Goal: Feedback & Contribution: Submit feedback/report problem

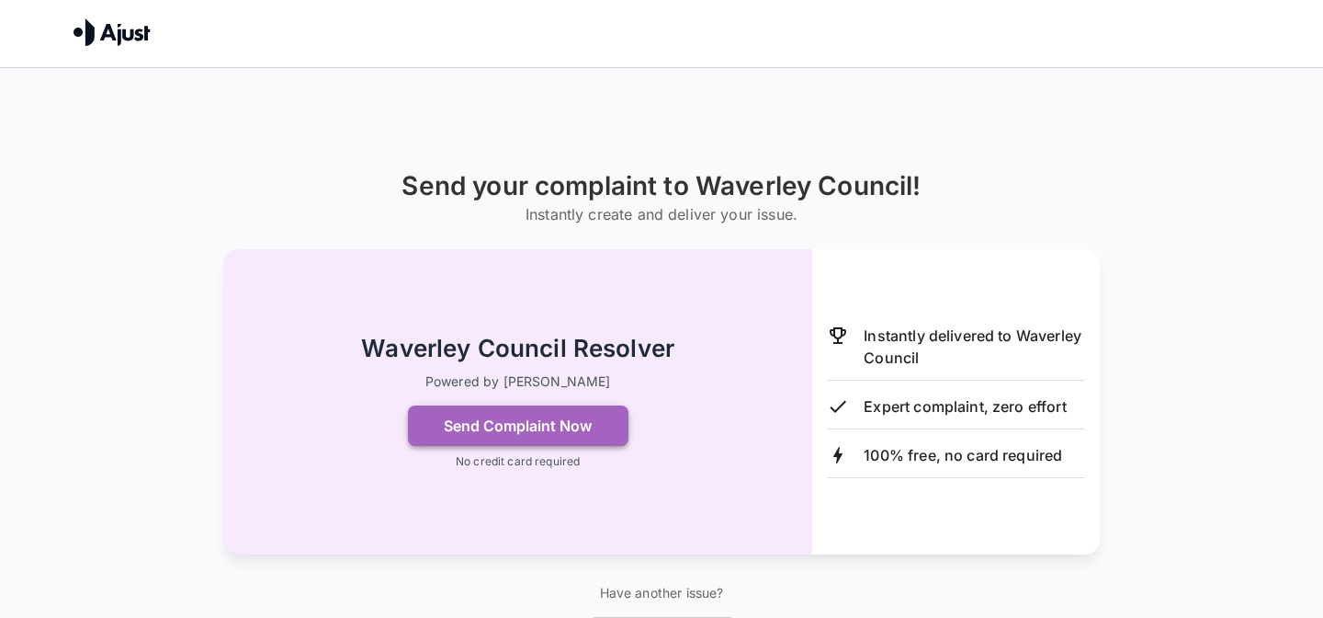
click at [609, 426] on button "Send Complaint Now" at bounding box center [518, 425] width 221 height 40
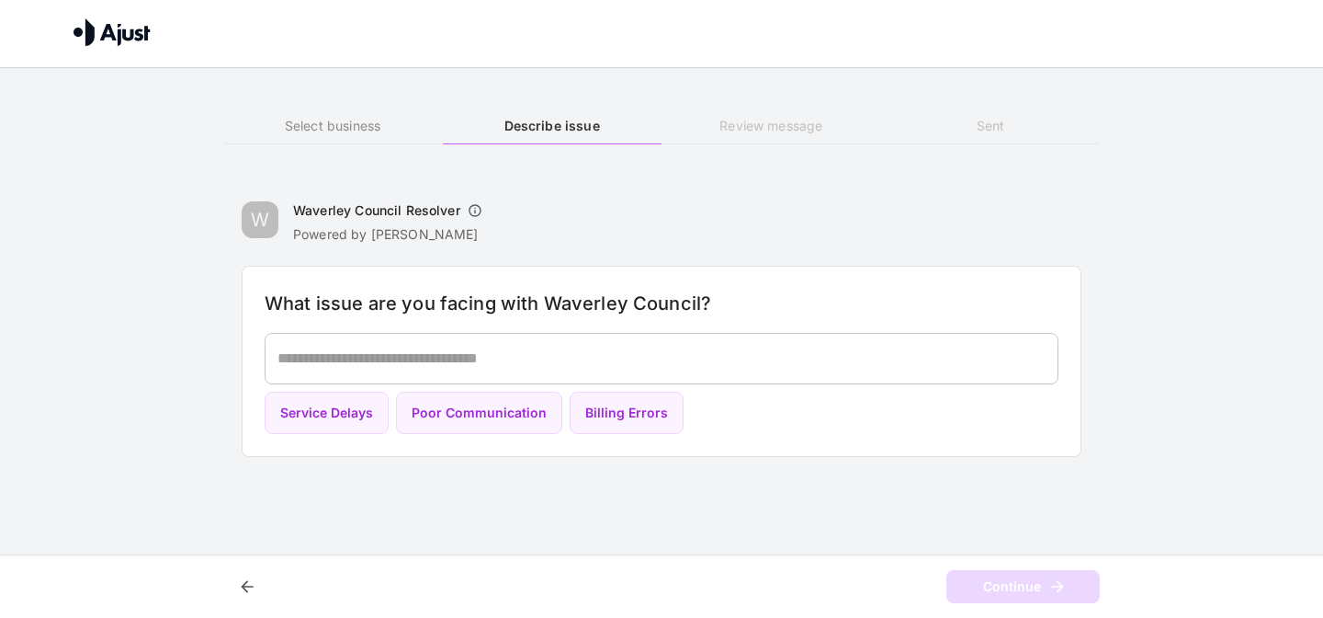
click at [547, 371] on div "* ​" at bounding box center [662, 358] width 794 height 51
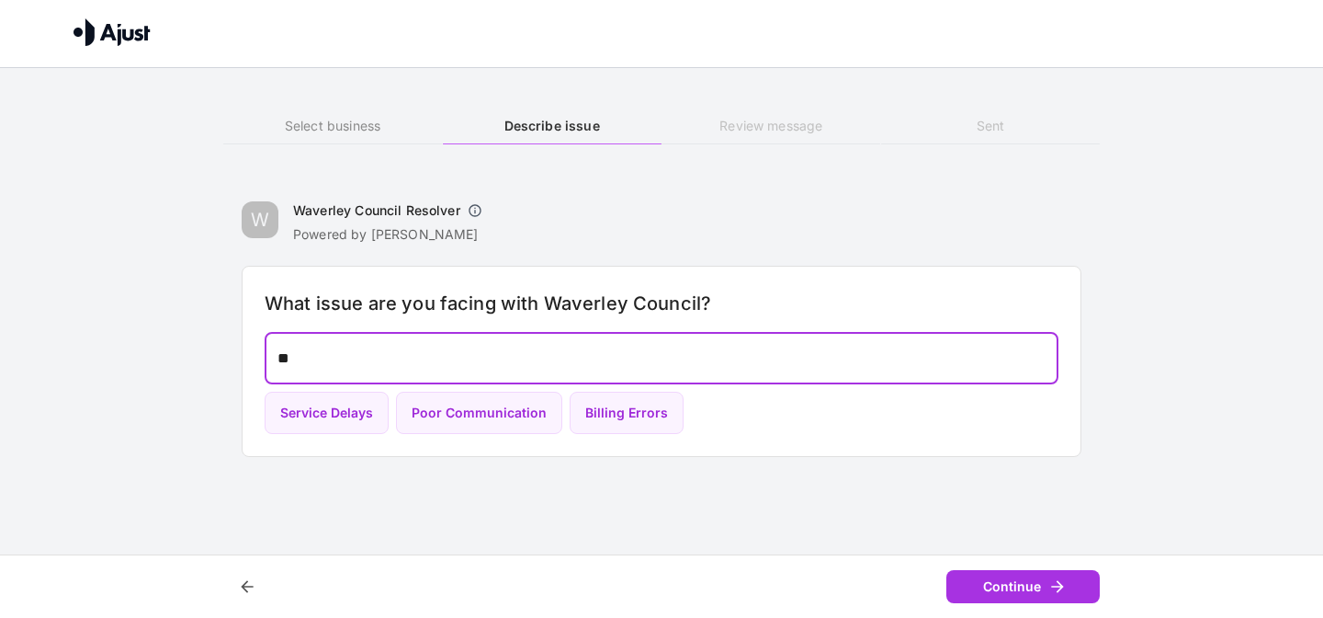
type textarea "*"
type textarea "*******"
click at [963, 571] on button "Continue" at bounding box center [1023, 587] width 153 height 34
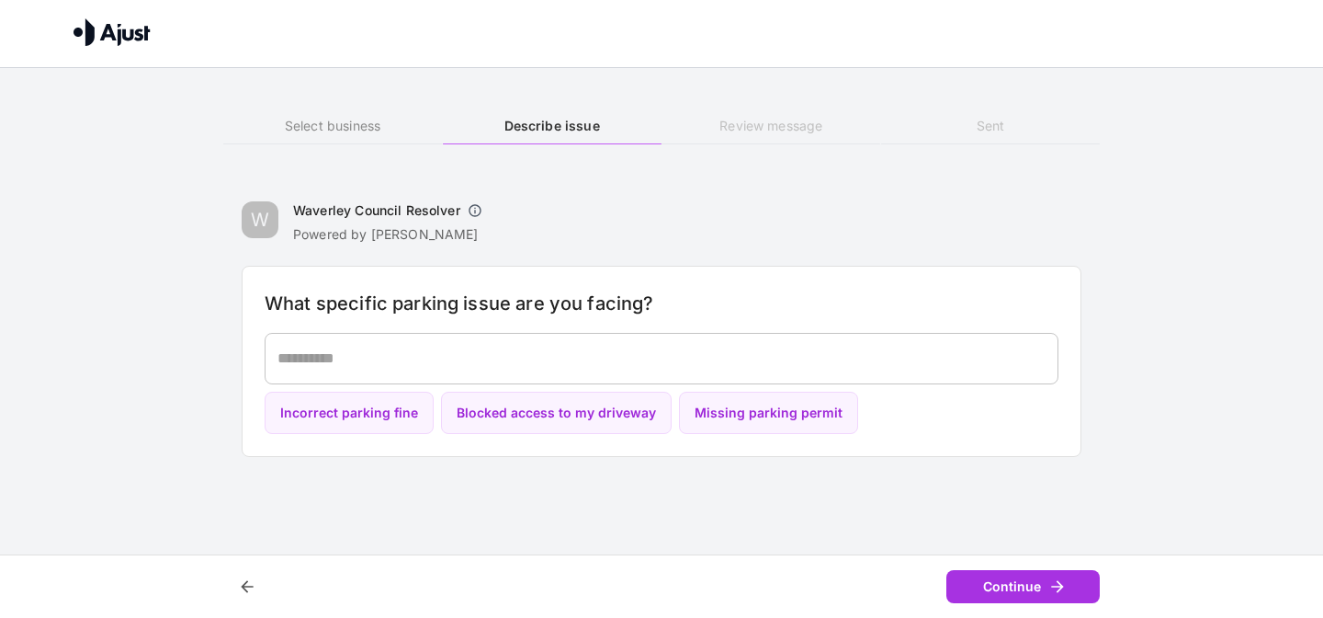
click at [721, 372] on div "* ​" at bounding box center [662, 358] width 794 height 51
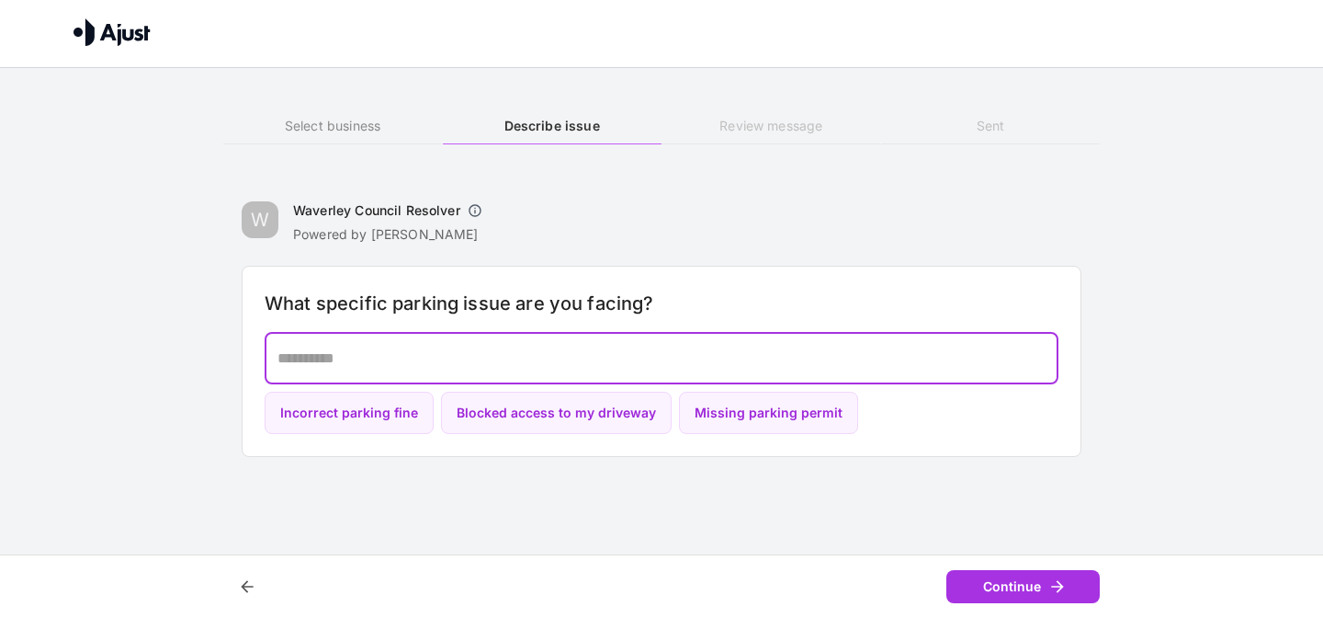
paste textarea "**********"
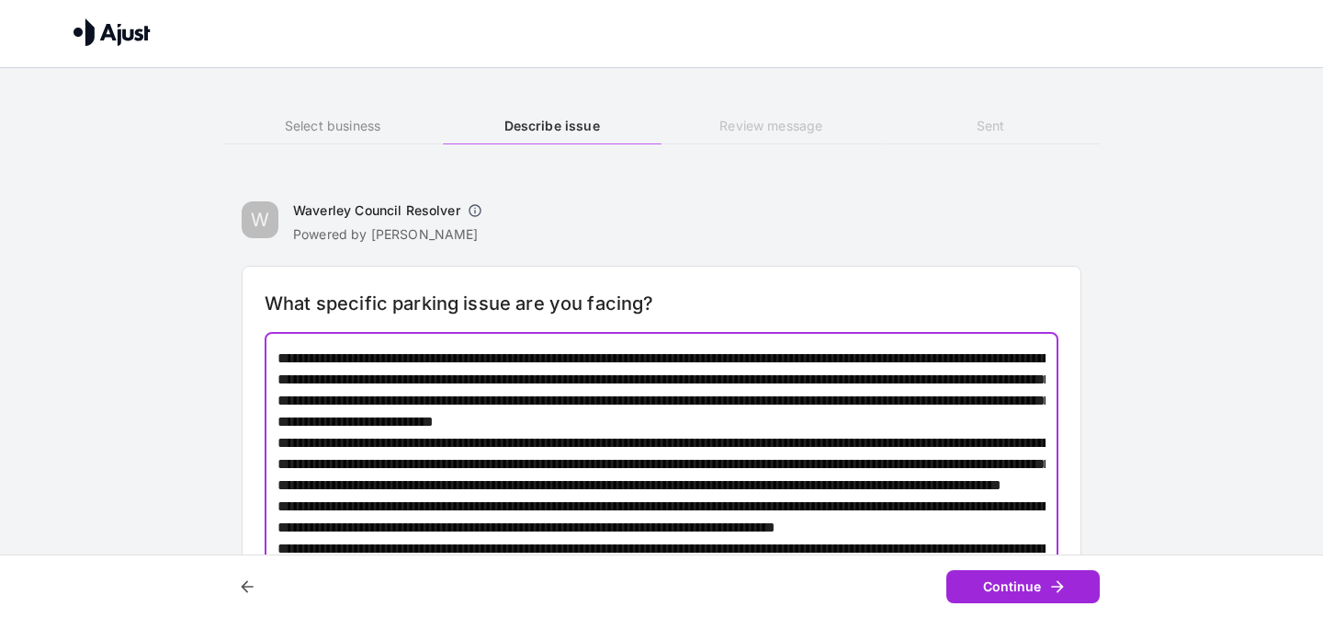
type textarea "**********"
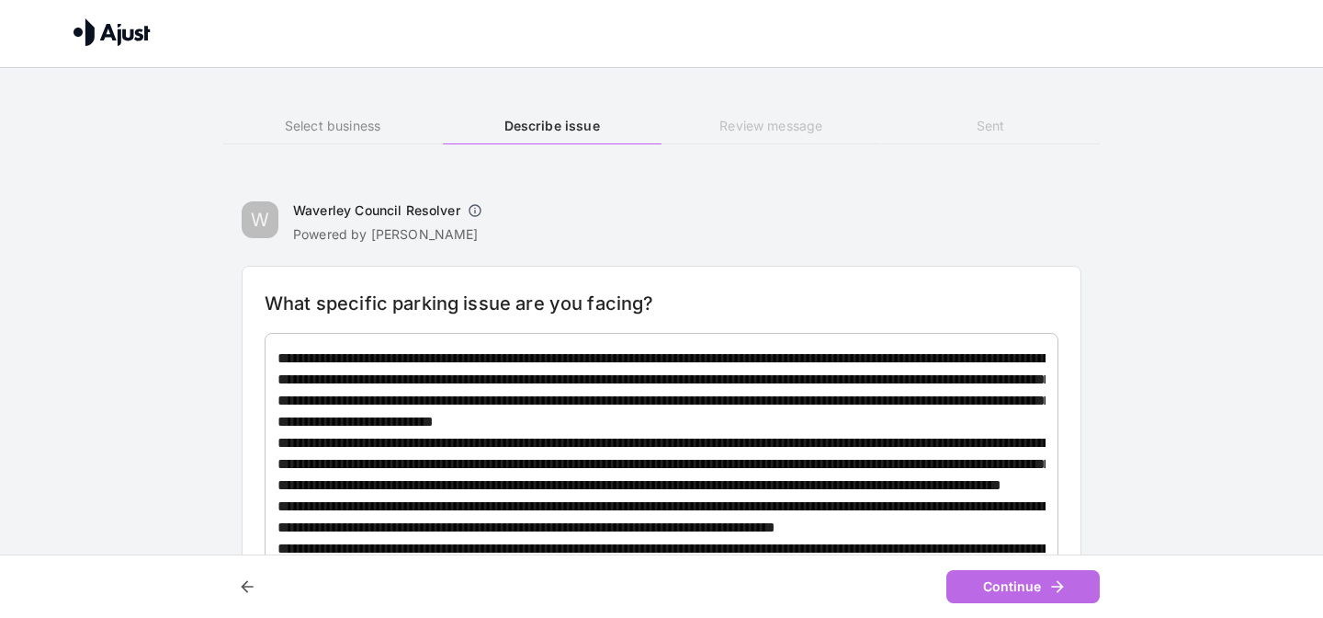
click at [1008, 591] on button "Continue" at bounding box center [1023, 587] width 153 height 34
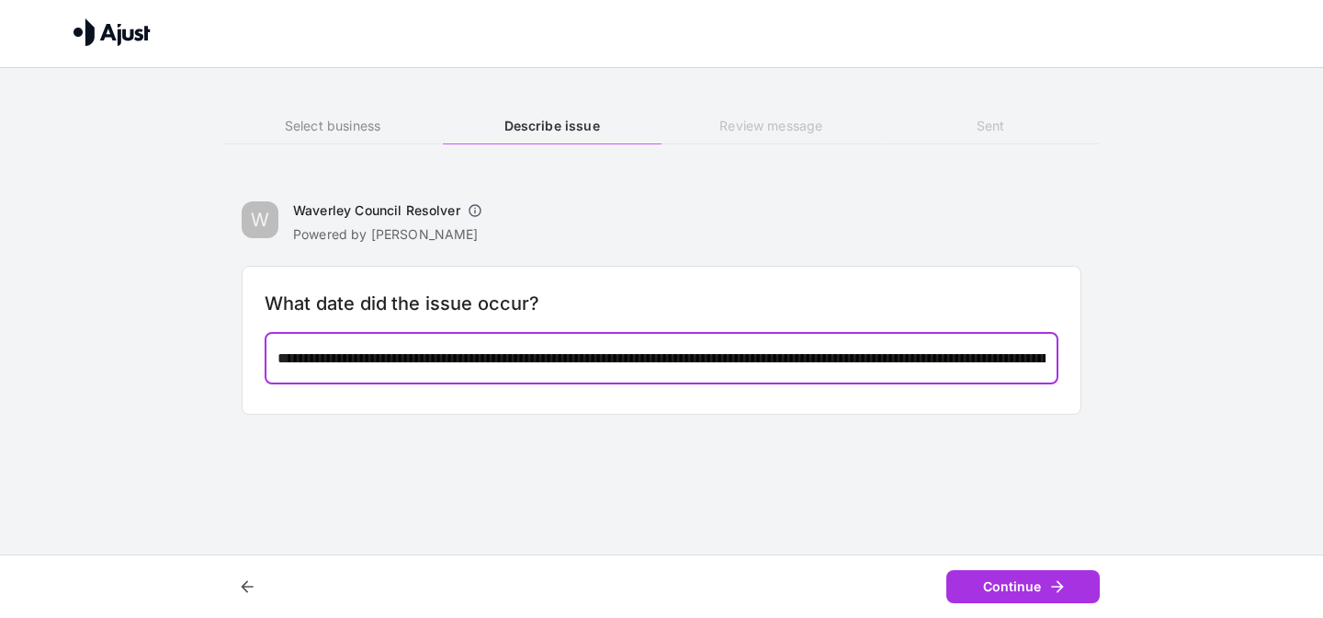
click at [528, 366] on textarea at bounding box center [662, 357] width 768 height 21
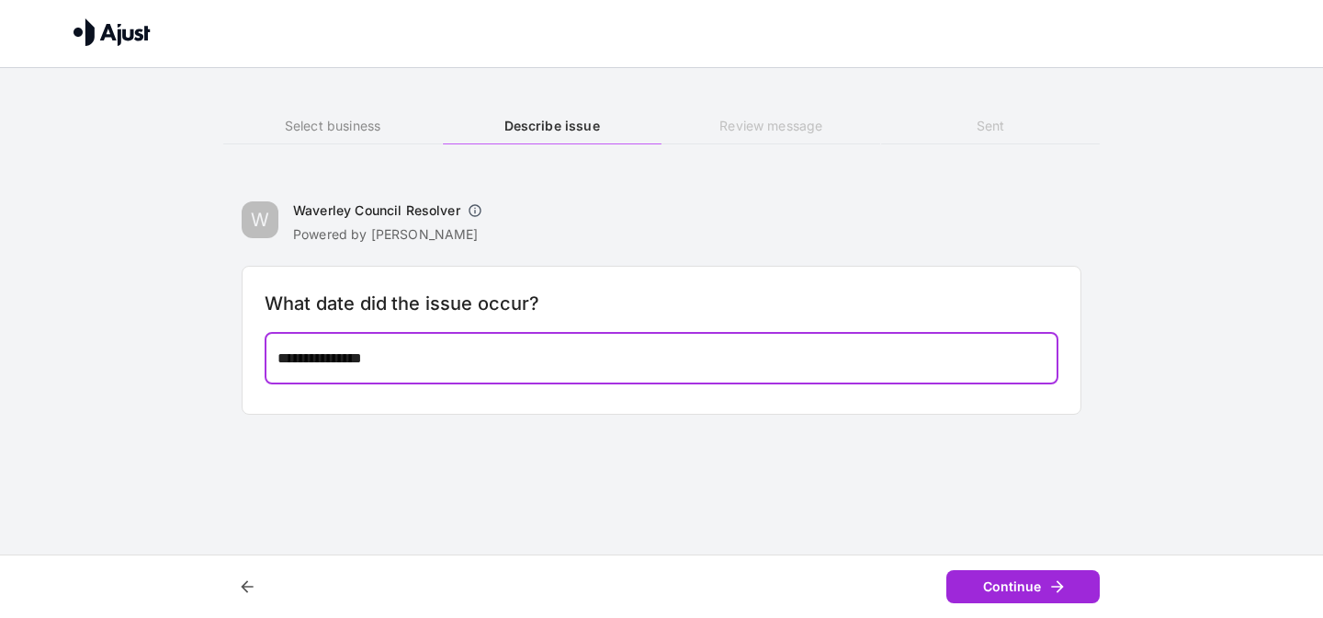
click at [1015, 593] on button "Continue" at bounding box center [1023, 587] width 153 height 34
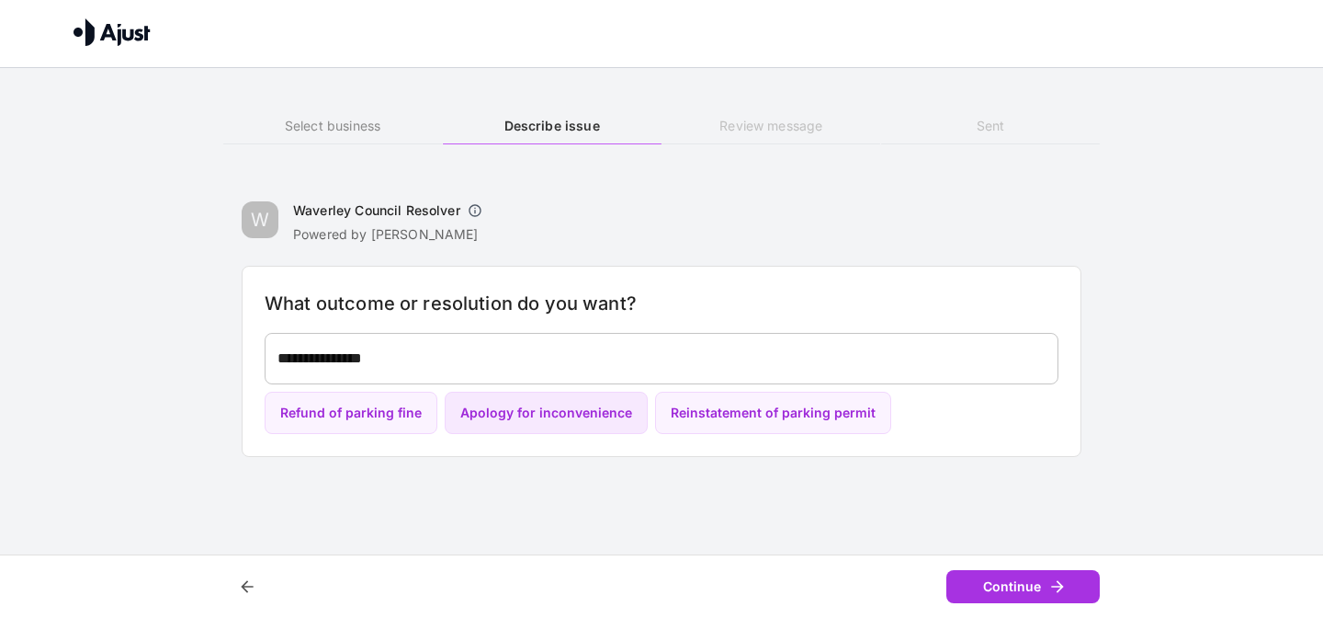
click at [592, 417] on button "Apology for inconvenience" at bounding box center [546, 412] width 203 height 43
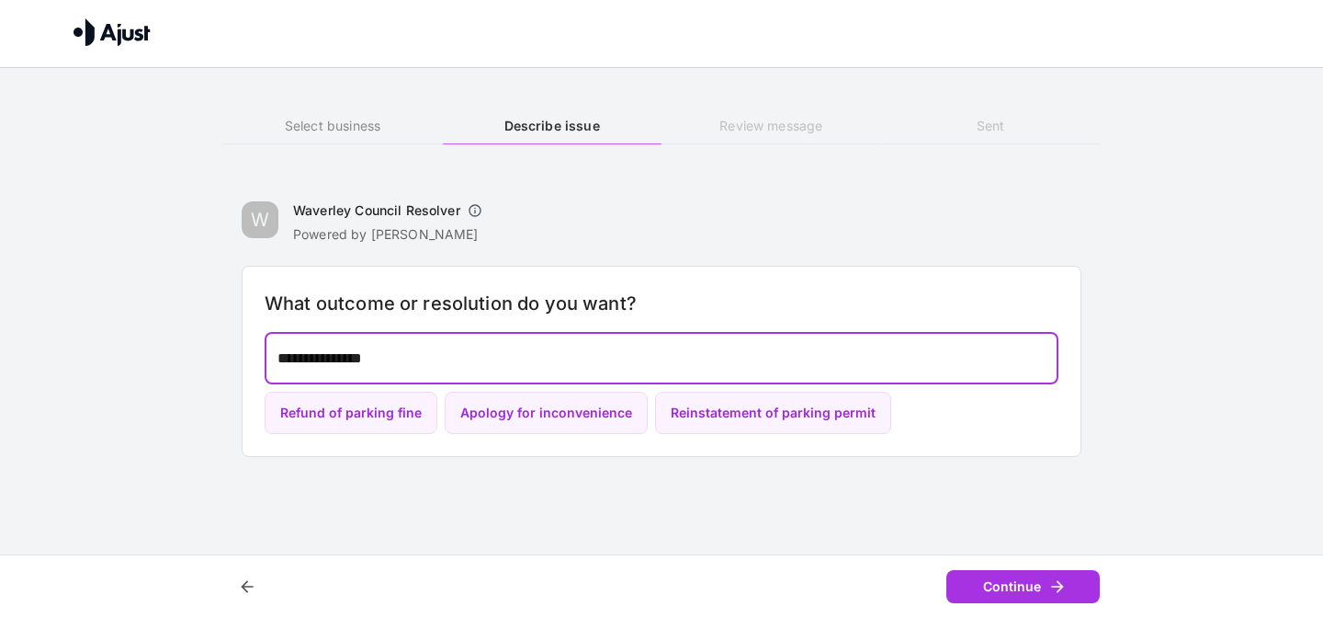
click at [604, 359] on textarea "**********" at bounding box center [662, 357] width 768 height 21
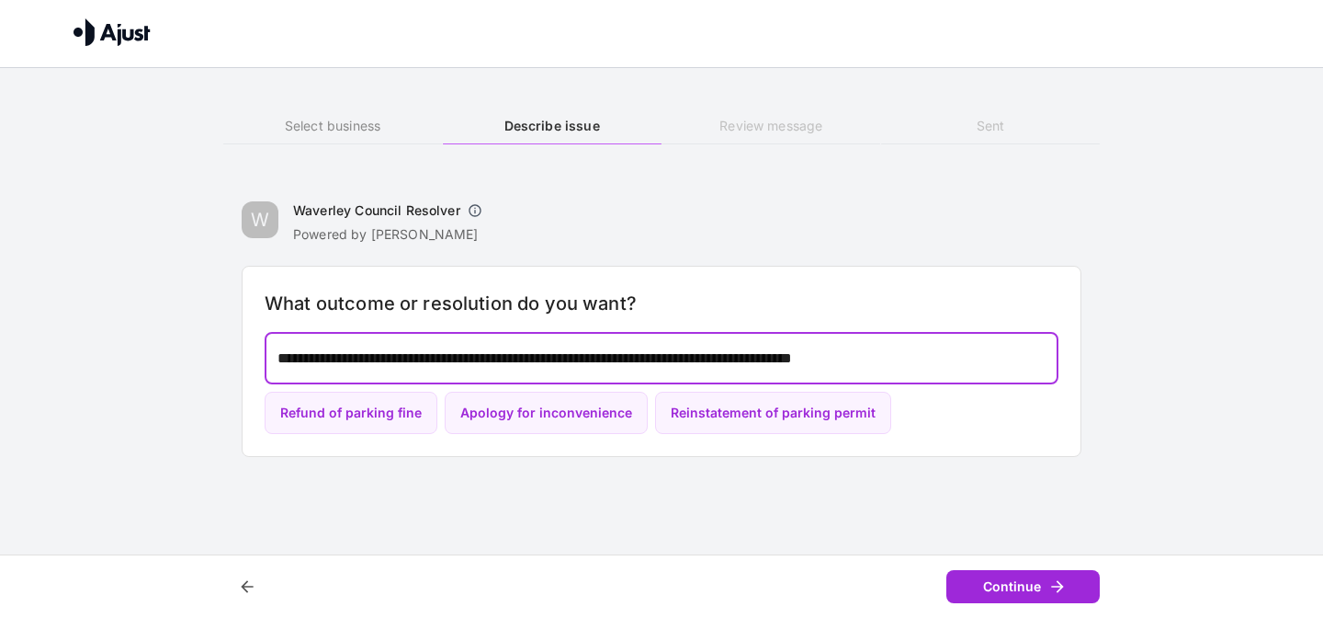
type textarea "**********"
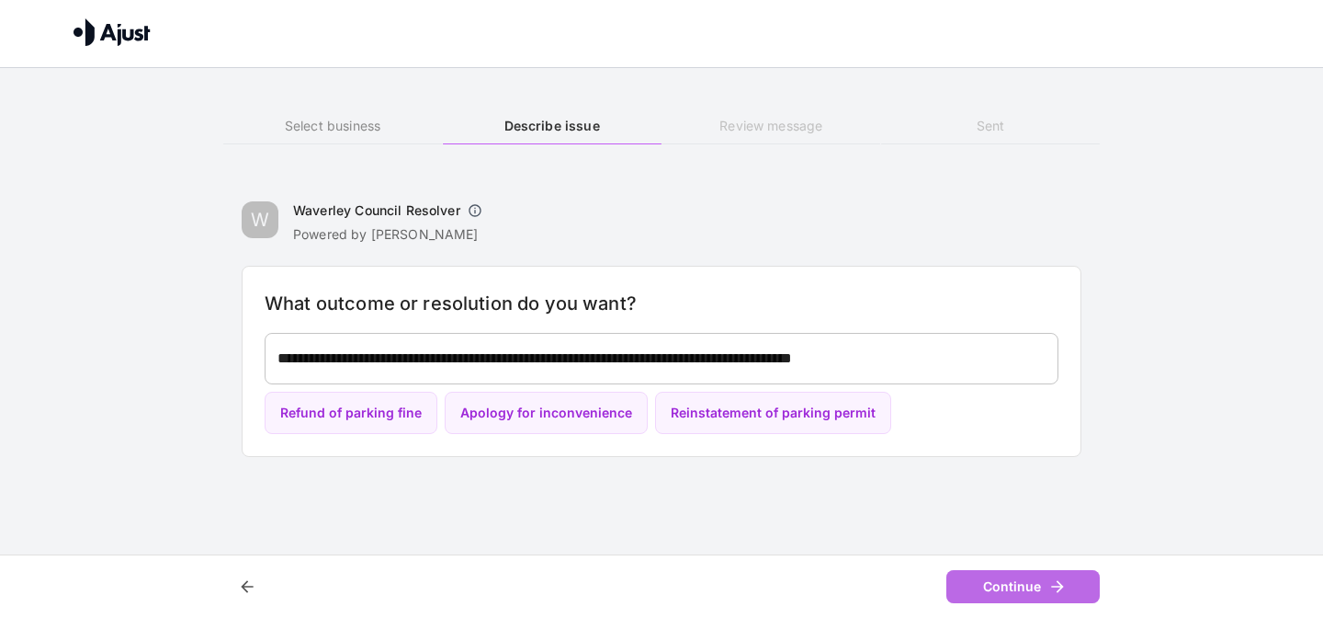
click at [1007, 585] on button "Continue" at bounding box center [1023, 587] width 153 height 34
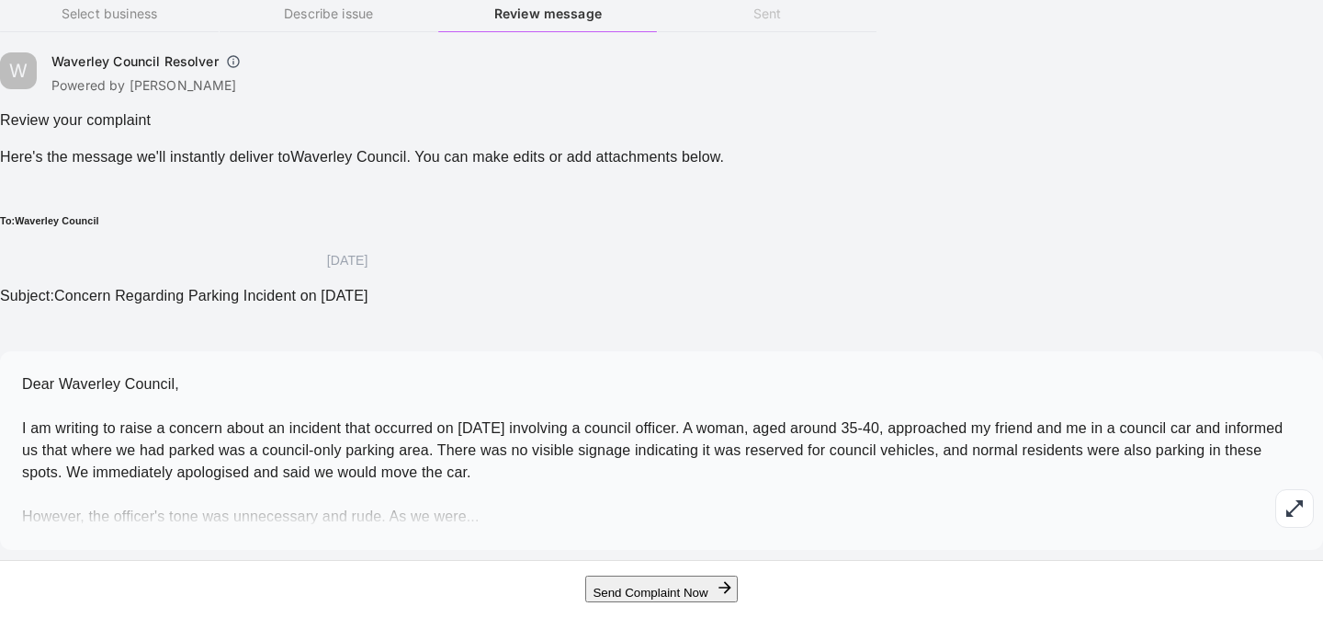
scroll to position [200, 0]
click at [1276, 489] on button "button" at bounding box center [1295, 508] width 39 height 39
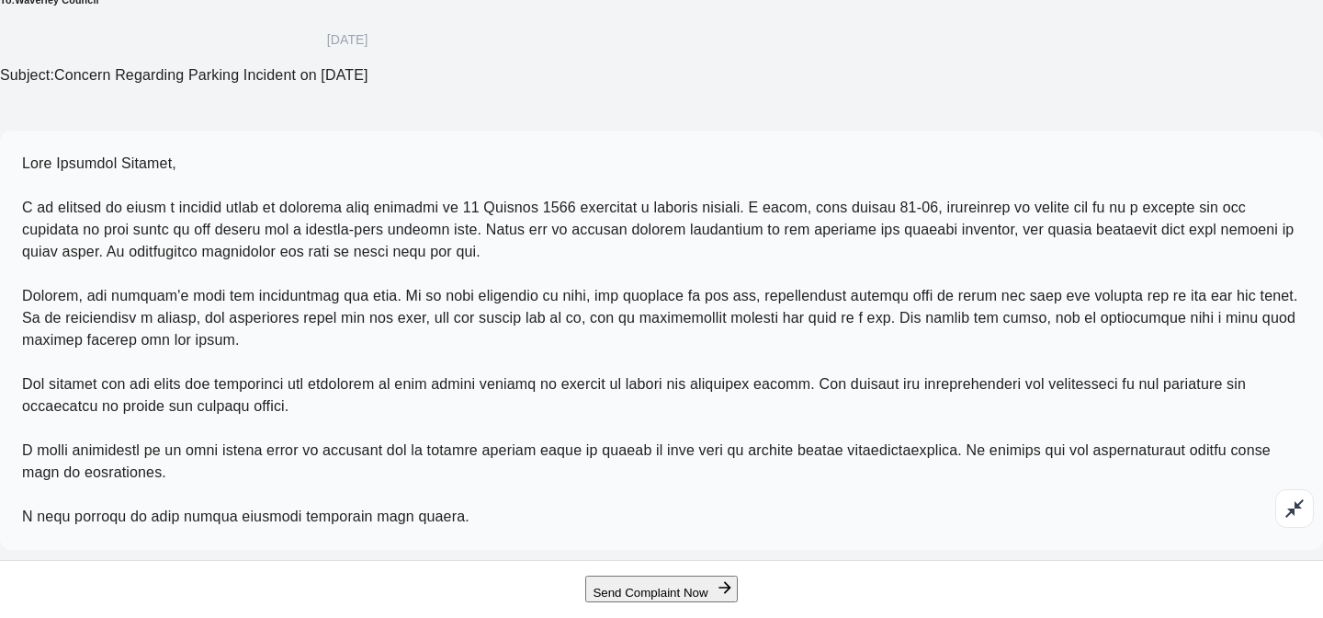
scroll to position [427, 0]
click at [1284, 512] on icon "button" at bounding box center [1295, 508] width 22 height 22
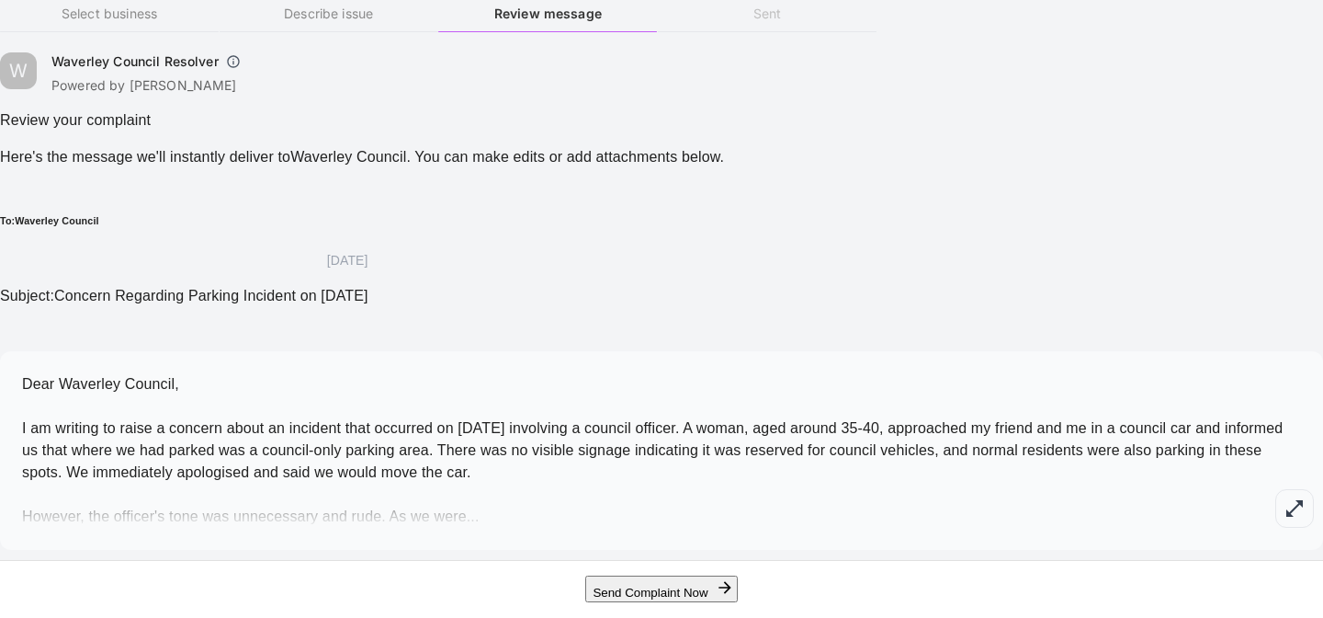
click at [1284, 497] on icon "button" at bounding box center [1295, 508] width 22 height 22
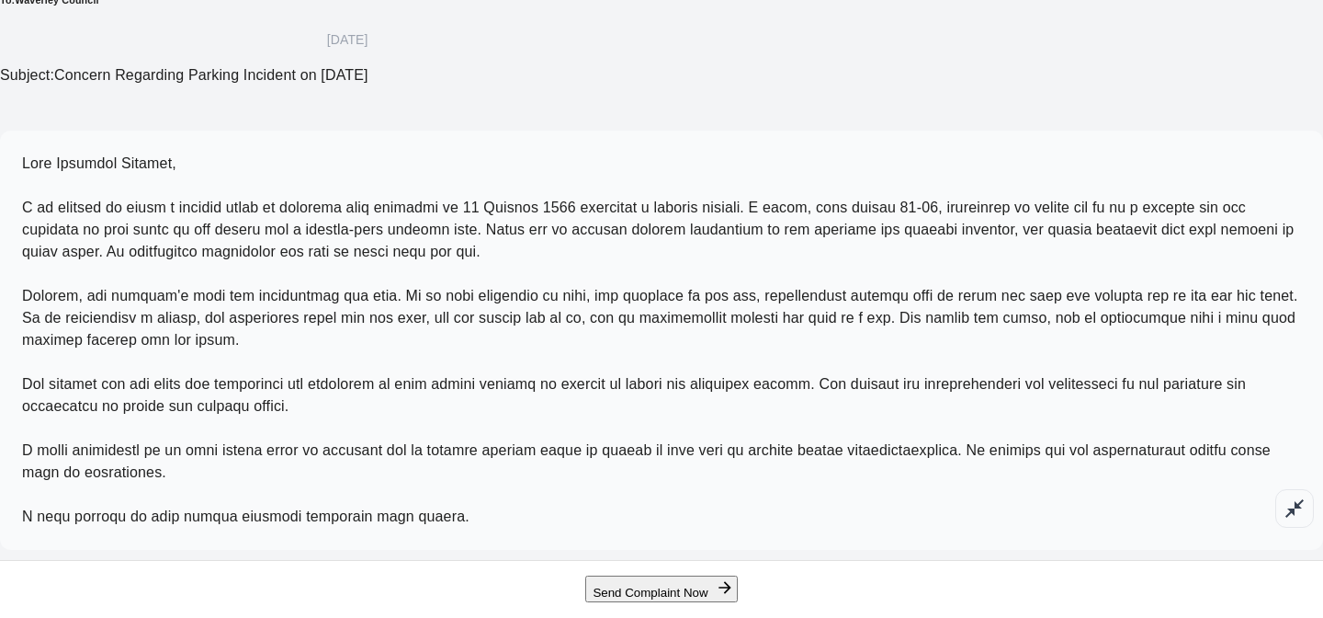
scroll to position [509, 0]
click at [686, 427] on span at bounding box center [660, 339] width 1276 height 369
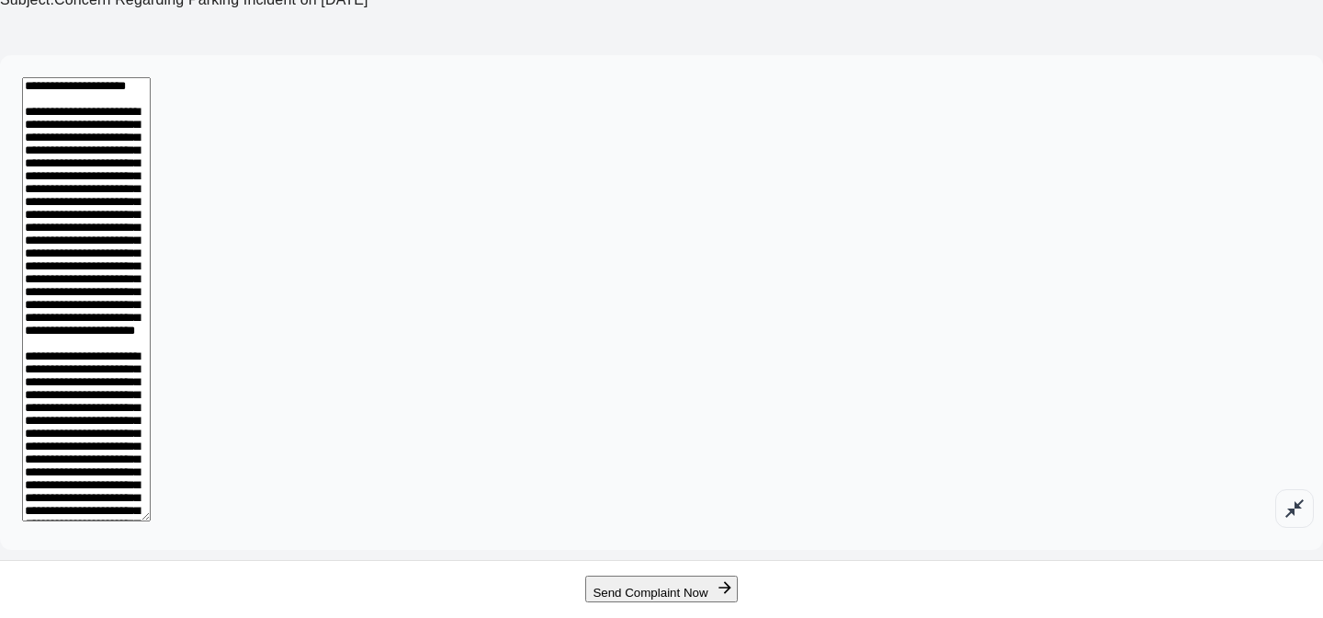
scroll to position [428, 0]
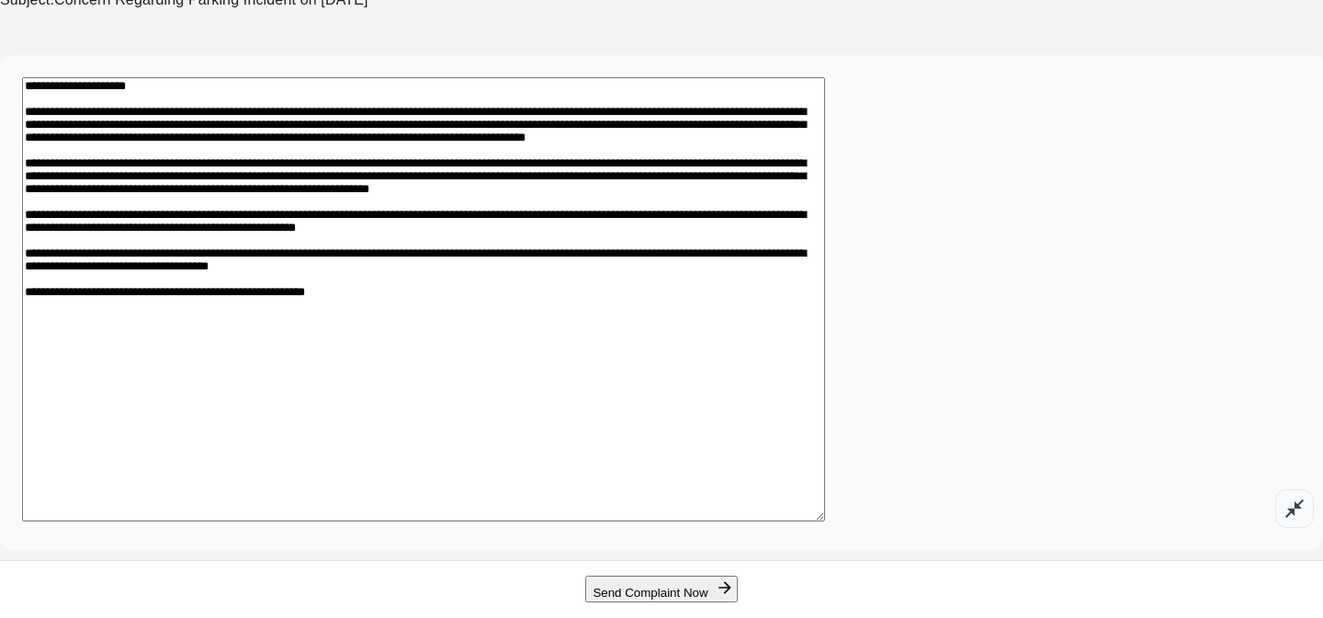
drag, startPoint x: 698, startPoint y: 435, endPoint x: 577, endPoint y: 426, distance: 121.6
click at [577, 426] on textarea at bounding box center [423, 299] width 803 height 444
drag, startPoint x: 511, startPoint y: 391, endPoint x: 1004, endPoint y: 391, distance: 492.6
click at [825, 391] on textarea at bounding box center [423, 299] width 803 height 444
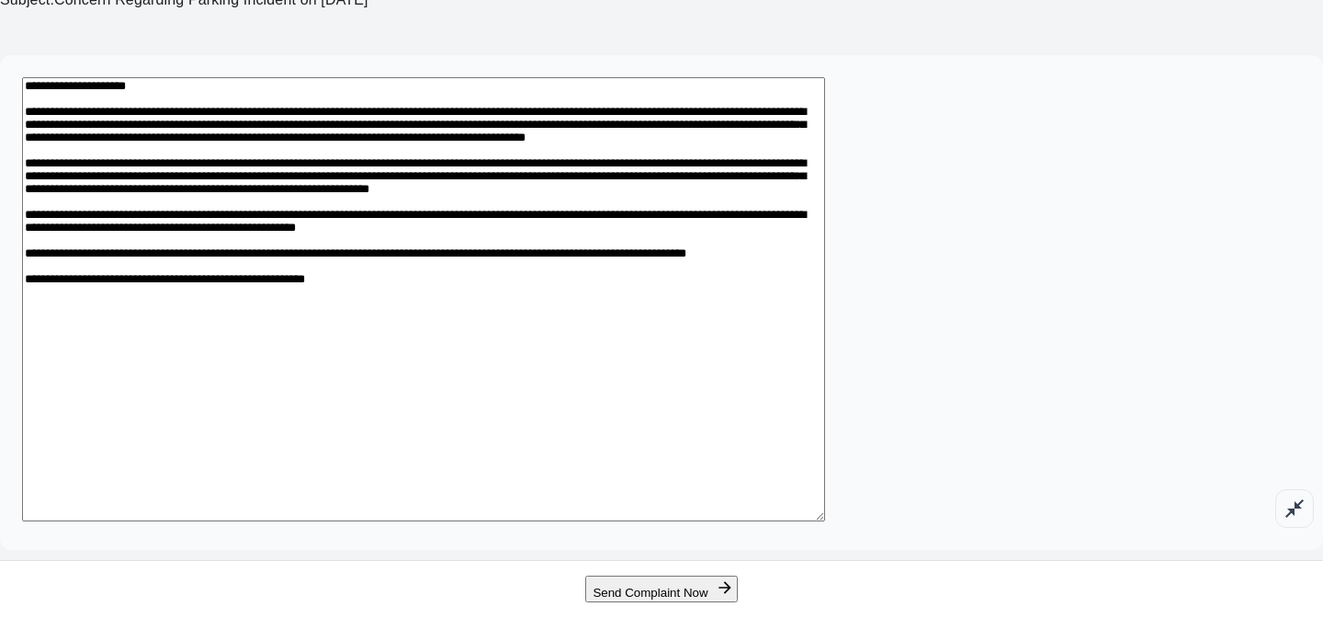
scroll to position [432, 0]
drag, startPoint x: 699, startPoint y: 431, endPoint x: 260, endPoint y: 414, distance: 439.6
click at [260, 414] on textarea at bounding box center [423, 299] width 803 height 444
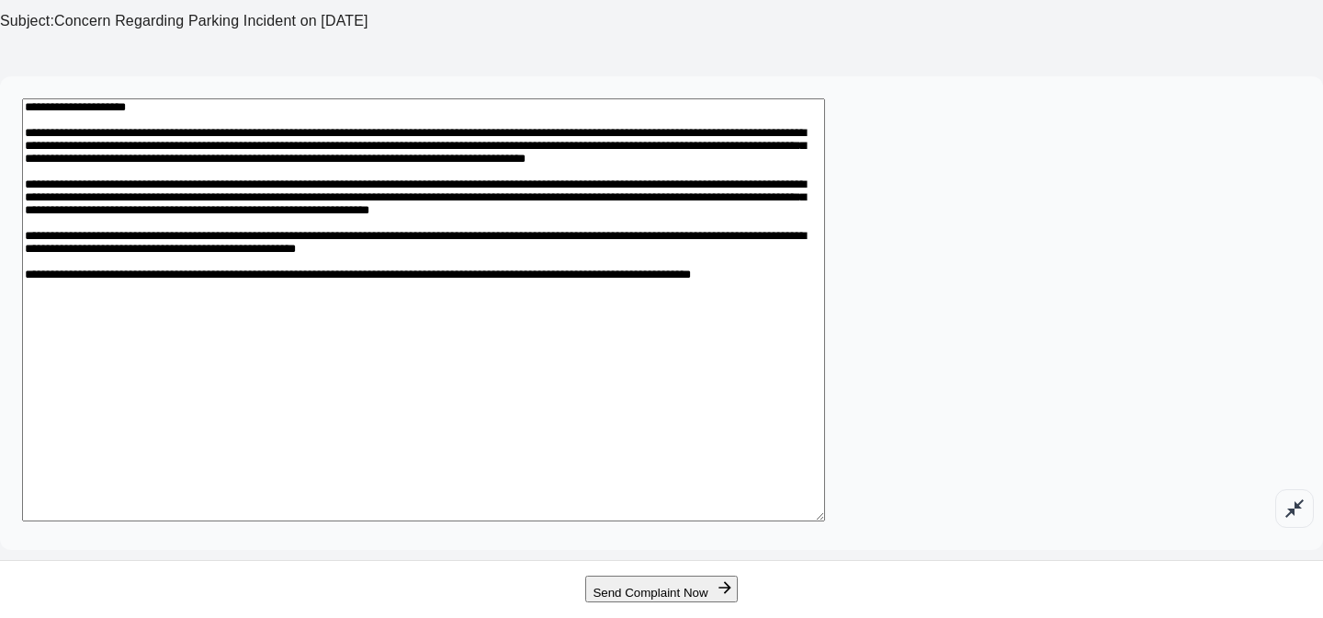
scroll to position [411, 0]
drag, startPoint x: 261, startPoint y: 289, endPoint x: 970, endPoint y: 555, distance: 757.9
click at [970, 555] on div "Select business Describe issue Review message Sent W Waverley Council Resolver …" at bounding box center [661, 158] width 1323 height 918
click at [558, 404] on textarea at bounding box center [423, 309] width 803 height 423
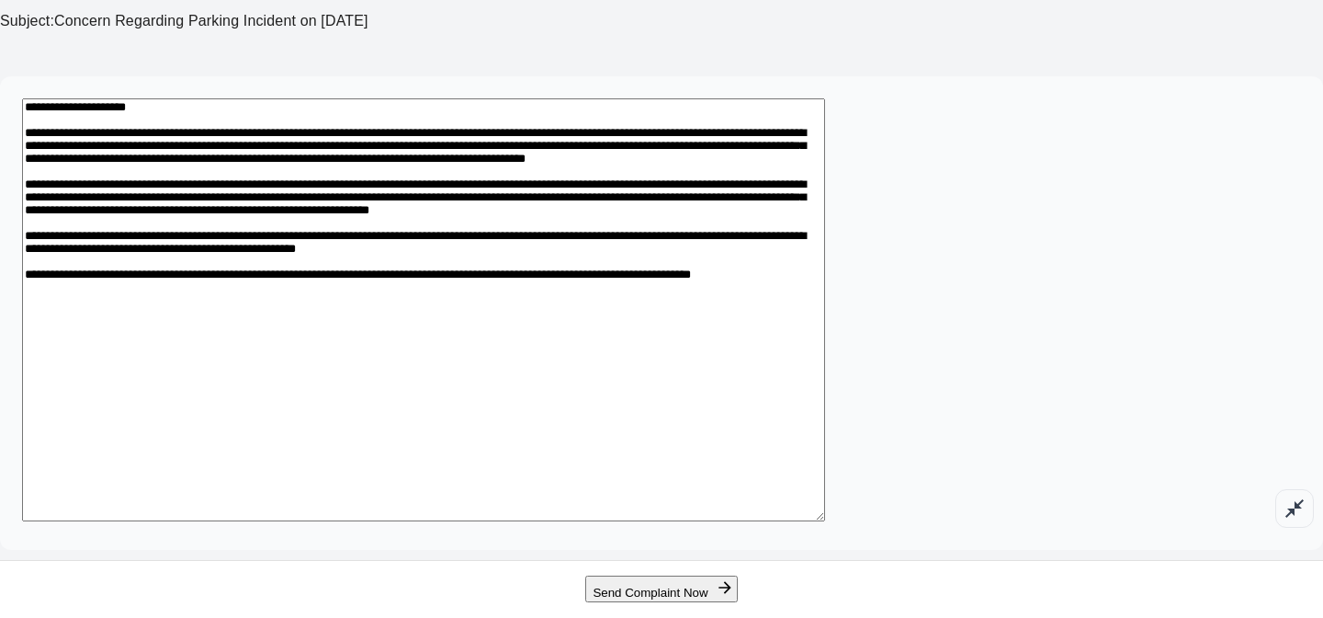
click at [664, 104] on textarea at bounding box center [423, 309] width 803 height 423
drag, startPoint x: 776, startPoint y: 113, endPoint x: 664, endPoint y: 104, distance: 111.6
click at [664, 104] on textarea at bounding box center [423, 309] width 803 height 423
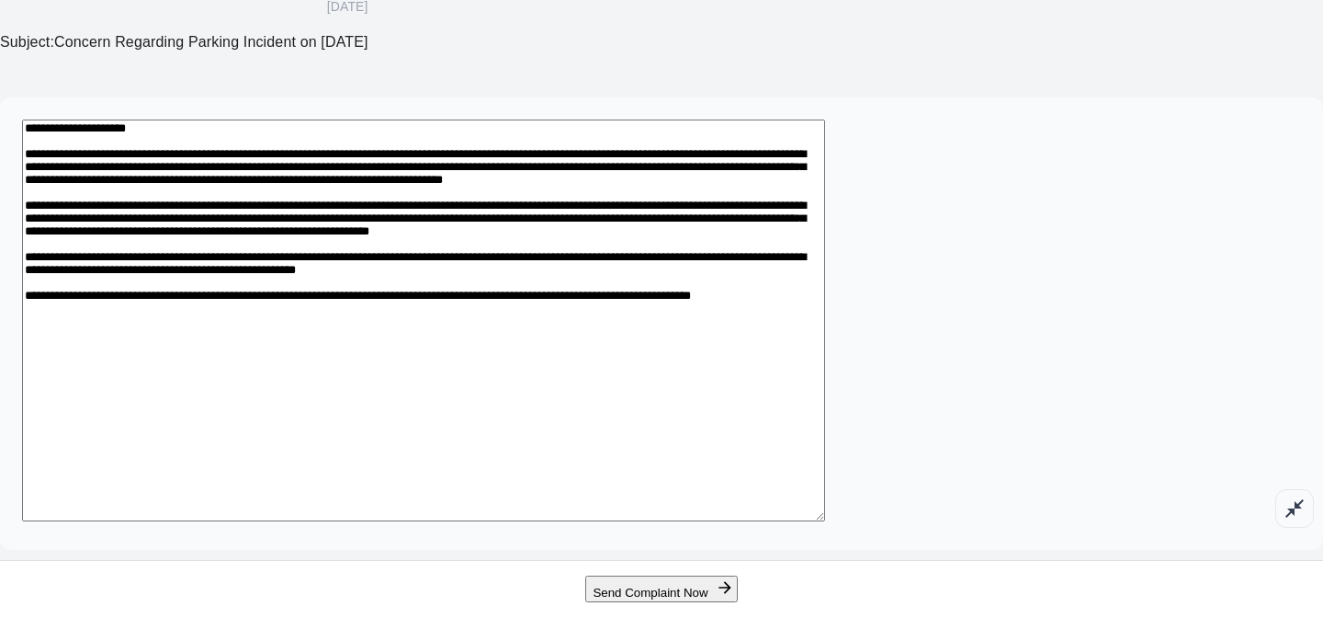
scroll to position [390, 0]
click at [311, 119] on textarea at bounding box center [423, 320] width 803 height 402
click at [825, 119] on textarea at bounding box center [423, 320] width 803 height 402
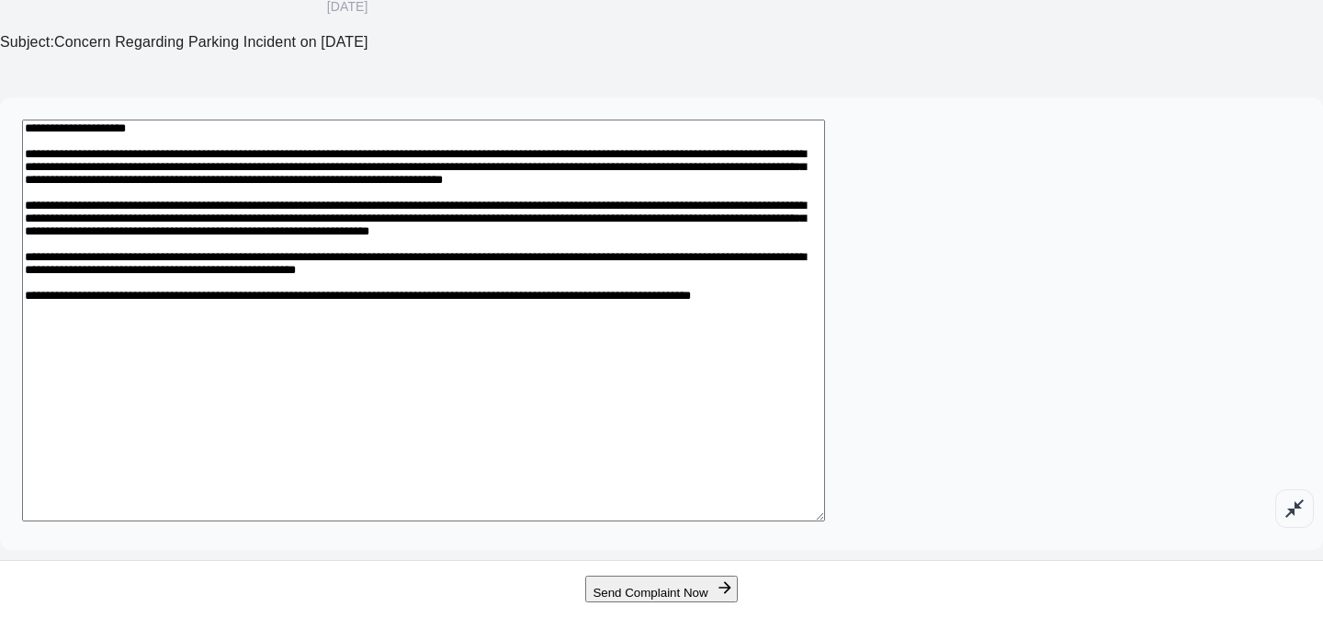
click at [696, 119] on textarea at bounding box center [423, 320] width 803 height 402
click at [825, 136] on textarea at bounding box center [423, 320] width 803 height 402
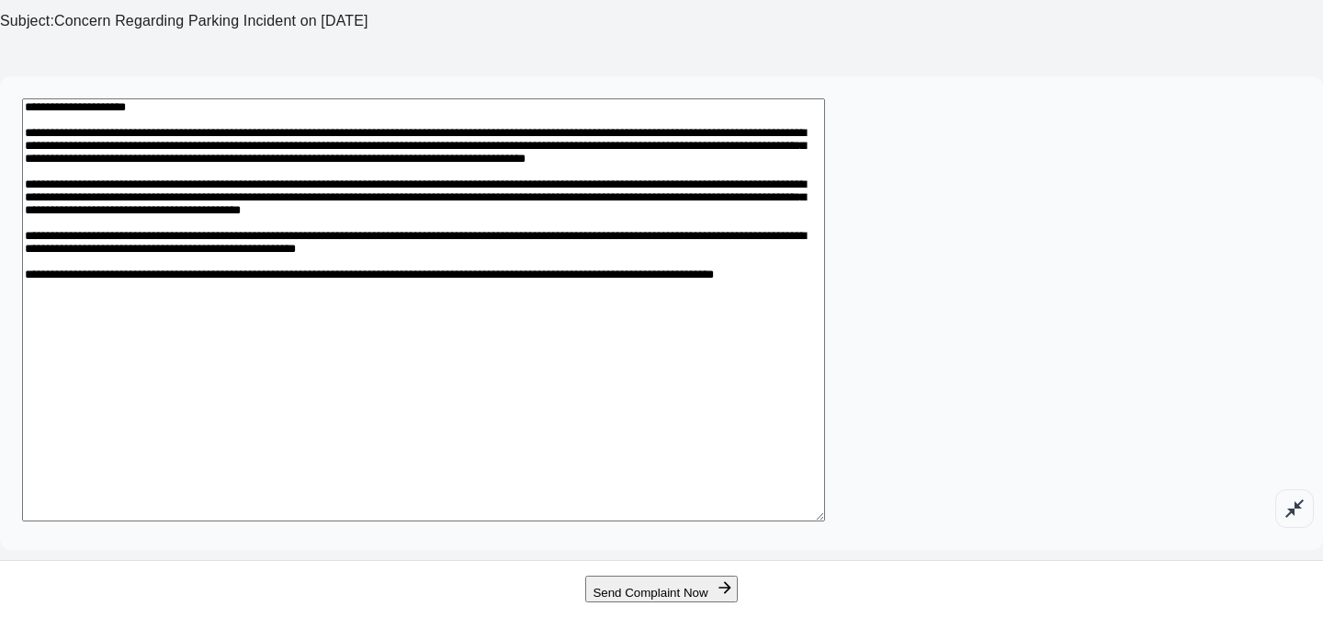
scroll to position [354, 0]
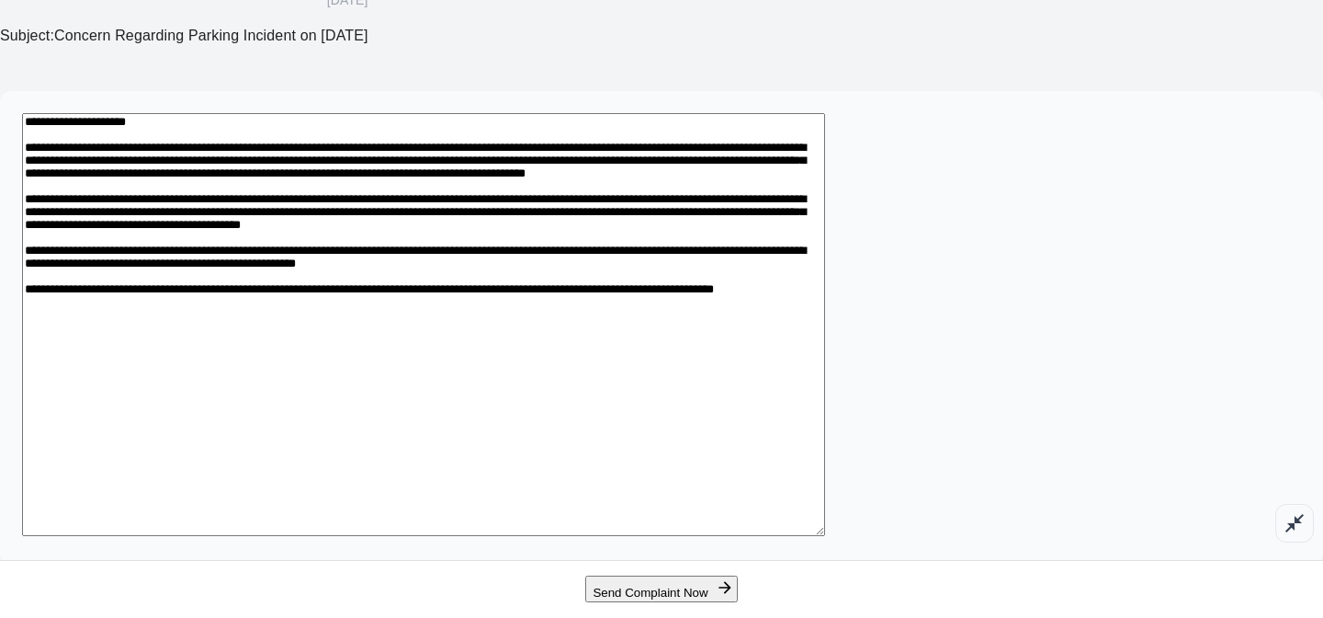
click at [825, 127] on textarea at bounding box center [423, 324] width 803 height 423
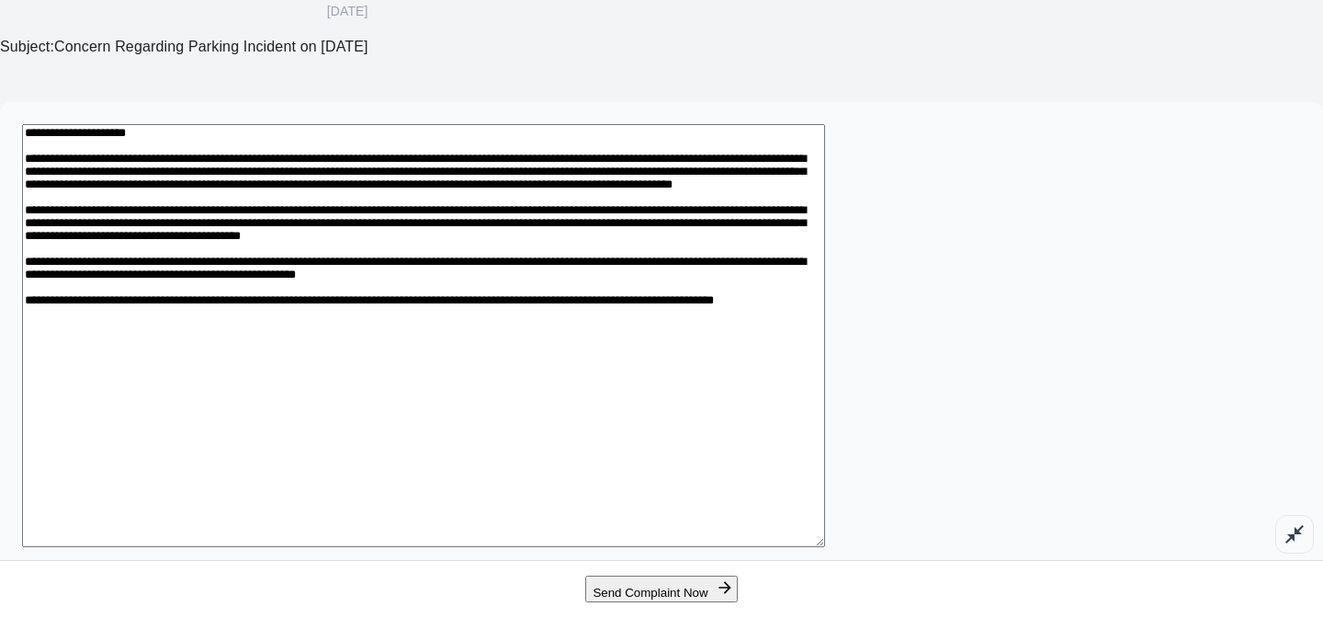
scroll to position [340, 0]
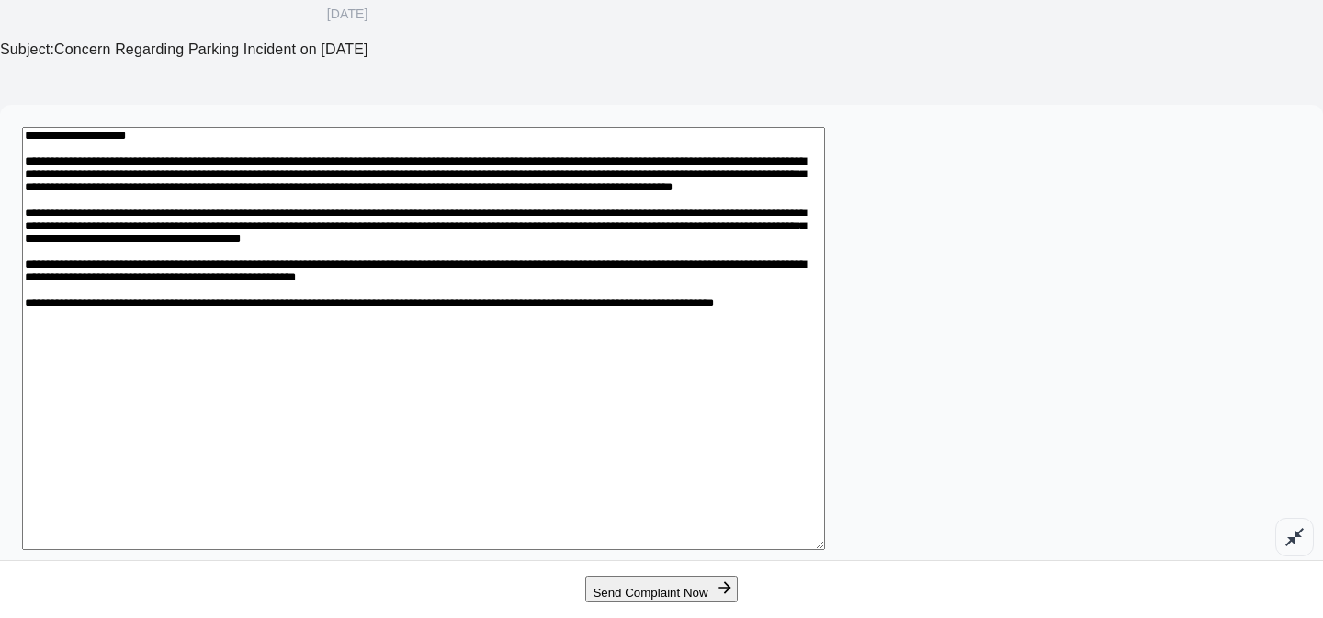
type textarea "**********"
drag, startPoint x: 256, startPoint y: 98, endPoint x: 430, endPoint y: 245, distance: 227.6
click at [430, 245] on div "*" at bounding box center [661, 341] width 1323 height 473
drag, startPoint x: 260, startPoint y: 100, endPoint x: 534, endPoint y: 474, distance: 463.6
click at [534, 474] on textarea at bounding box center [423, 338] width 803 height 423
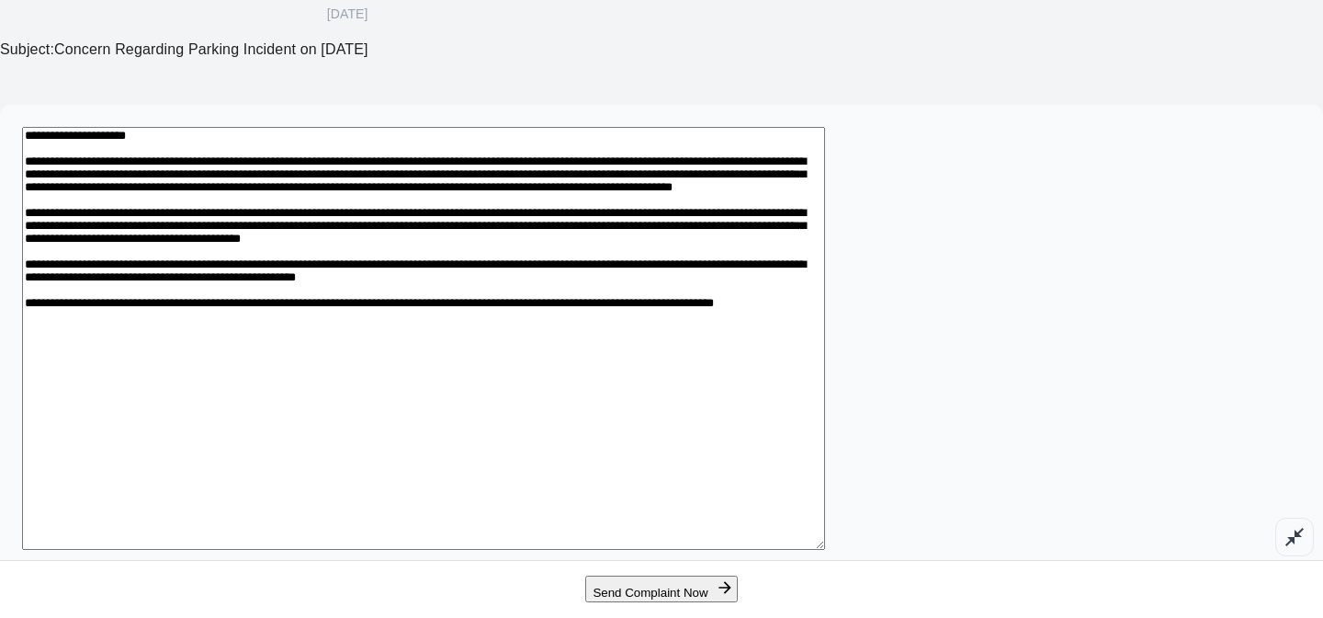
click at [698, 357] on textarea at bounding box center [423, 338] width 803 height 423
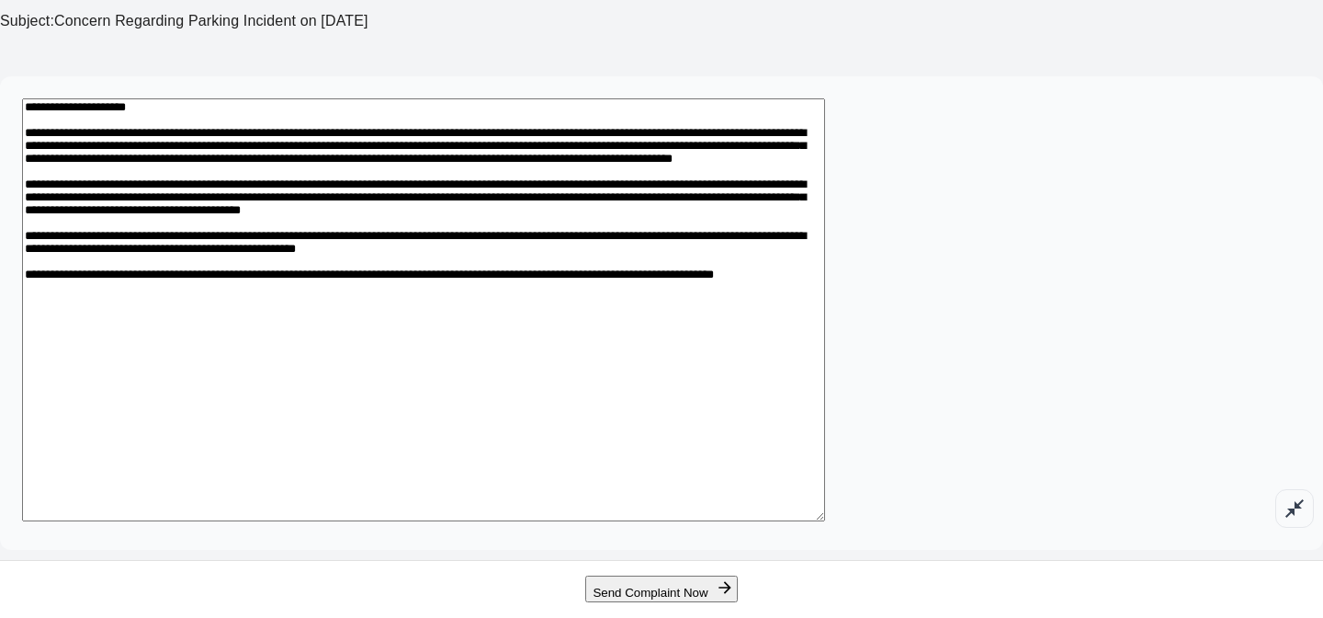
click at [645, 584] on button "Send Complaint Now" at bounding box center [661, 588] width 152 height 27
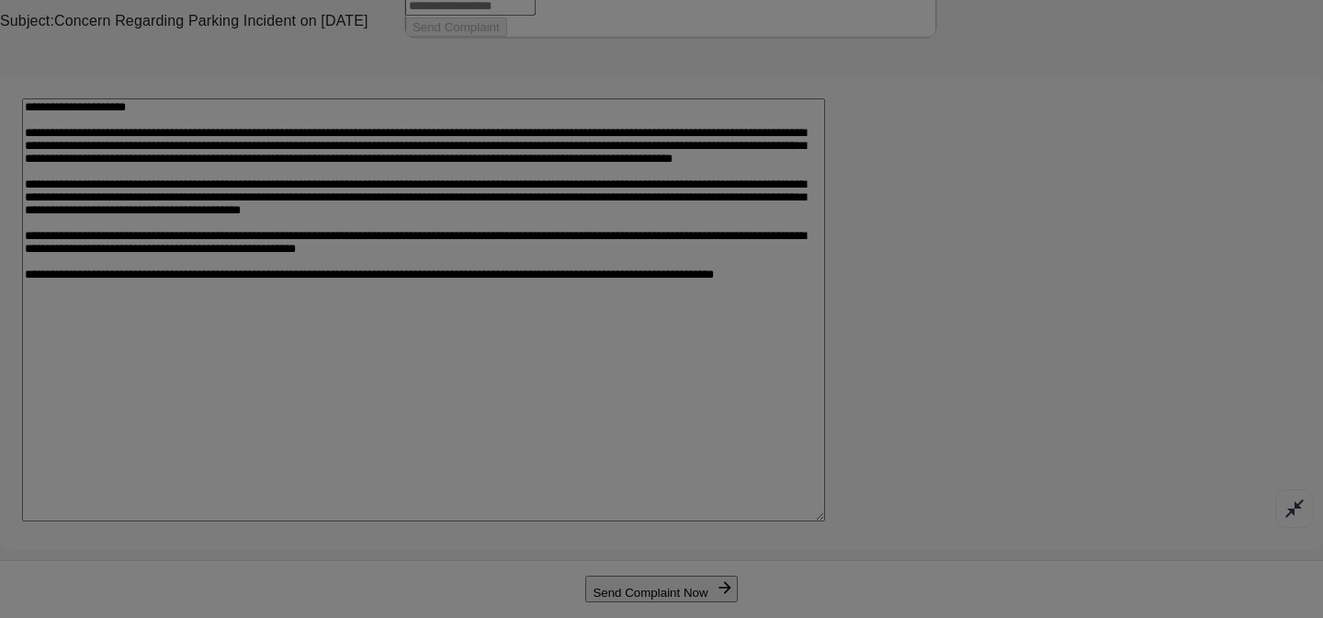
click at [536, 16] on input "text" at bounding box center [470, 6] width 130 height 18
type input "*"
click at [536, 16] on input "text" at bounding box center [470, 6] width 130 height 18
type input "**********"
click at [536, 30] on input "text" at bounding box center [470, 21] width 130 height 18
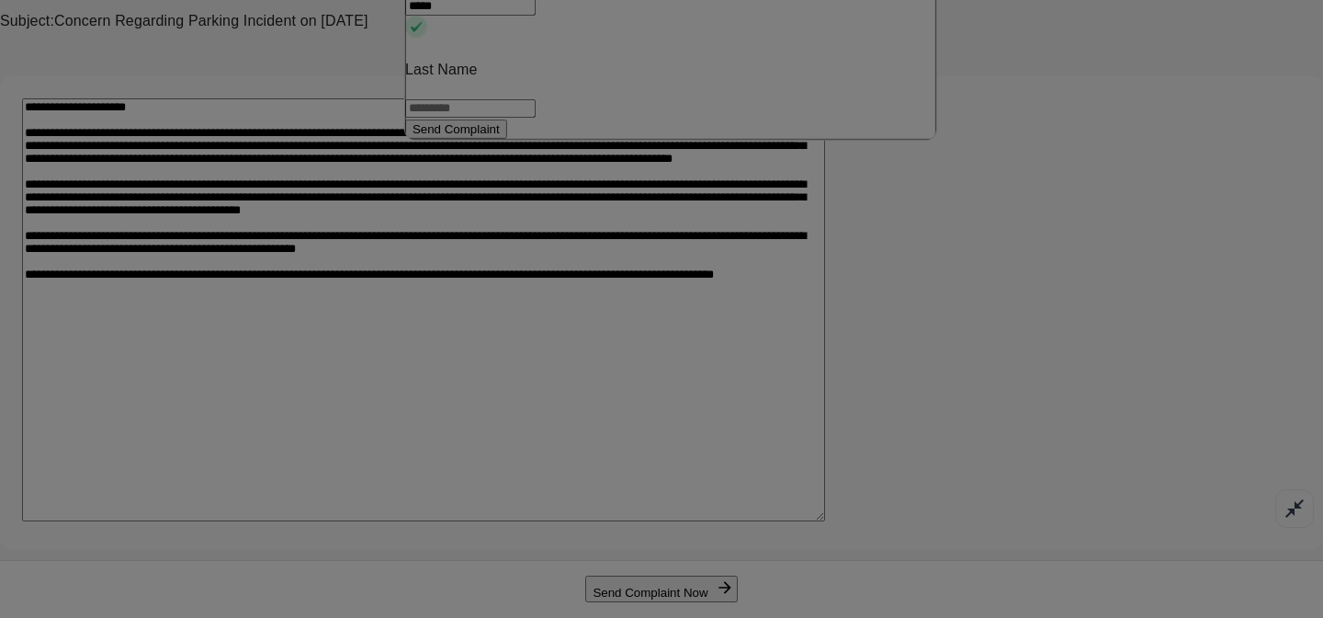
type input "*****"
click at [536, 118] on input "text" at bounding box center [470, 108] width 130 height 18
type input "***"
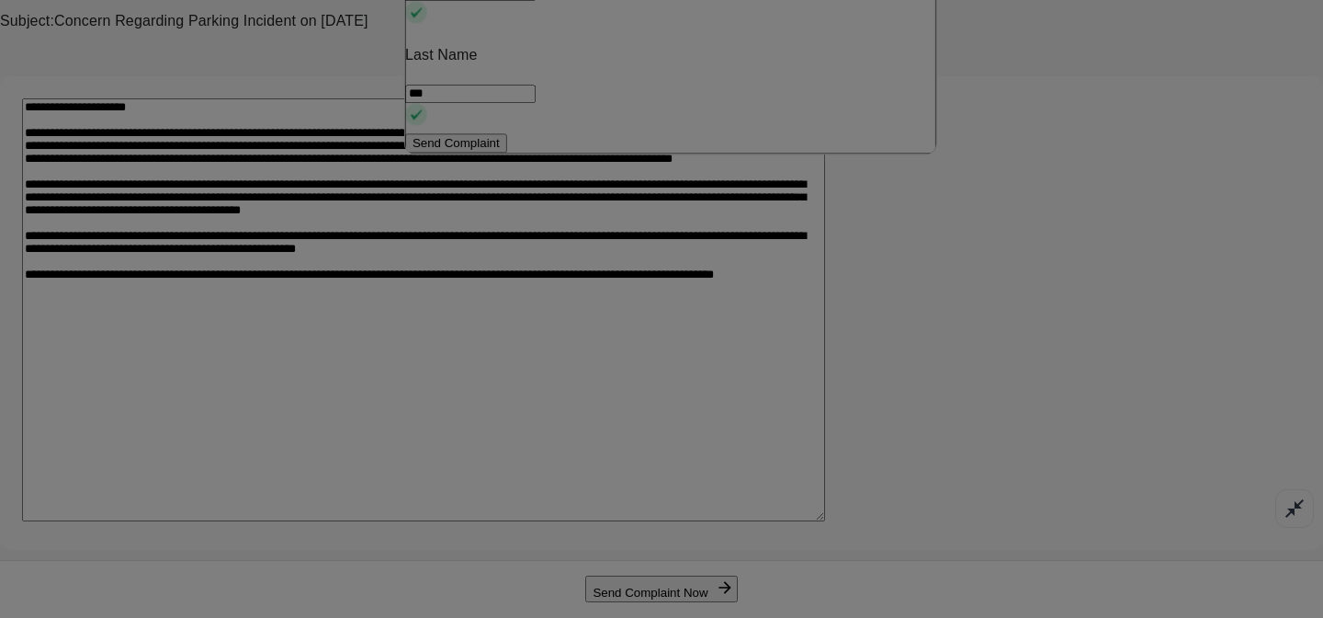
type input "**********"
click at [507, 153] on button "Send Complaint" at bounding box center [456, 143] width 102 height 19
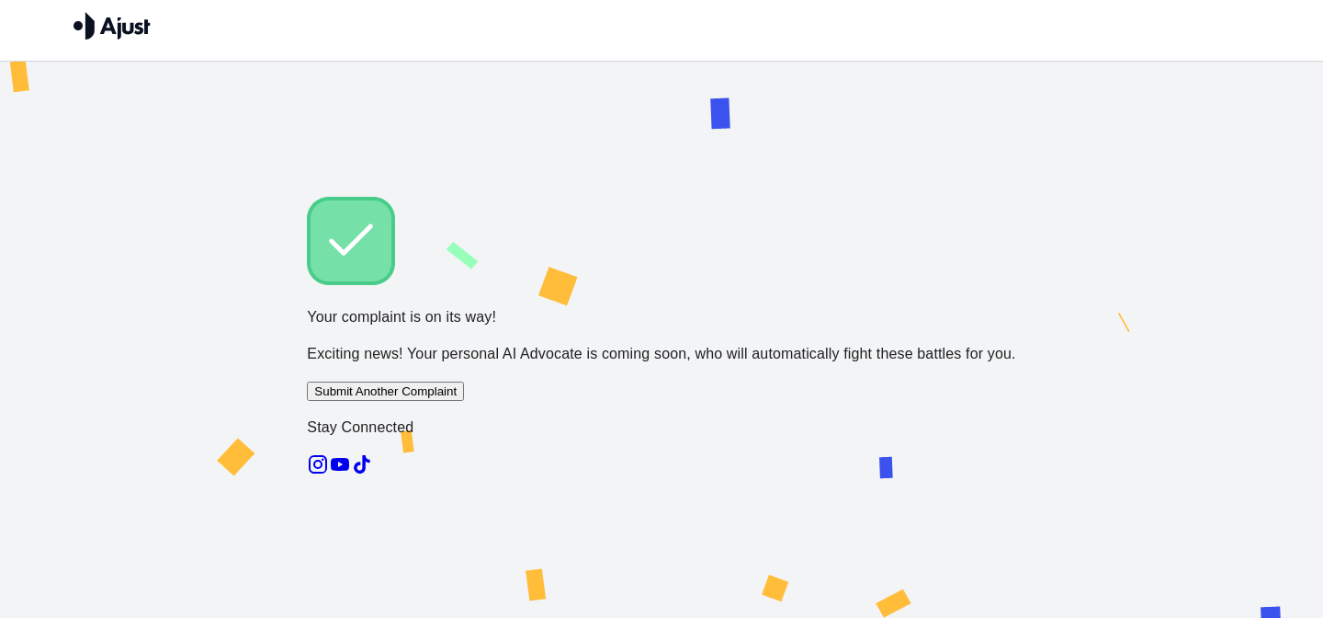
scroll to position [6, 0]
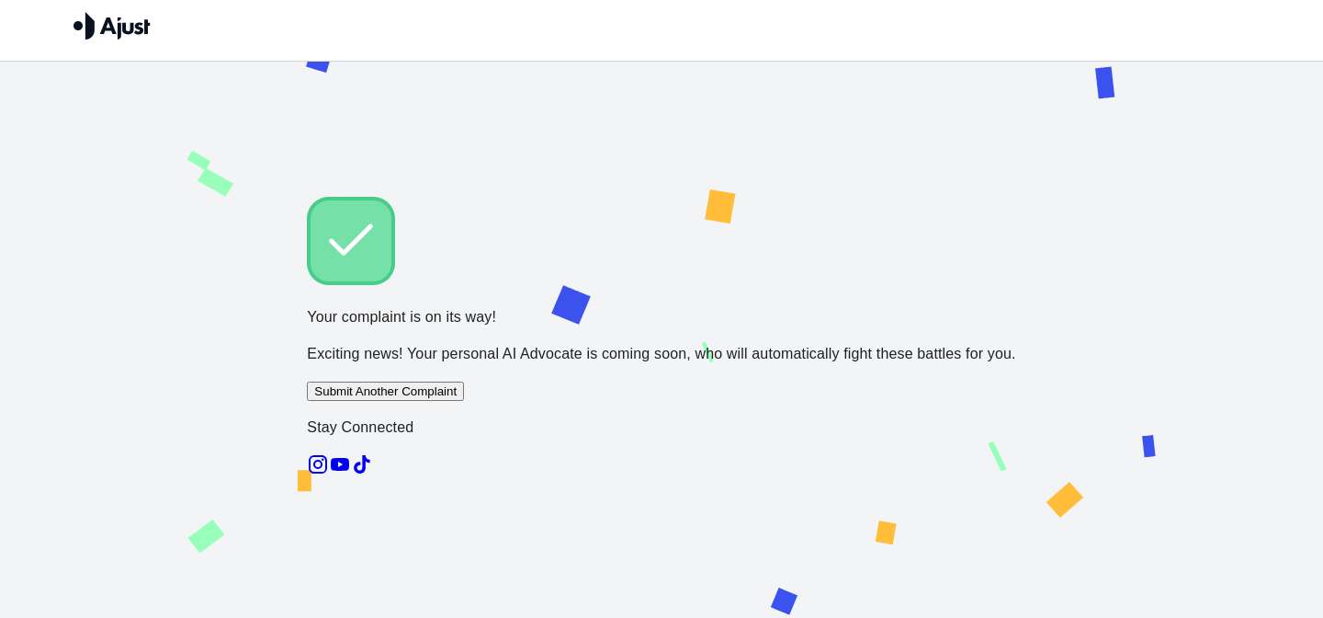
click at [101, 27] on img at bounding box center [112, 26] width 77 height 28
